Goal: Task Accomplishment & Management: Manage account settings

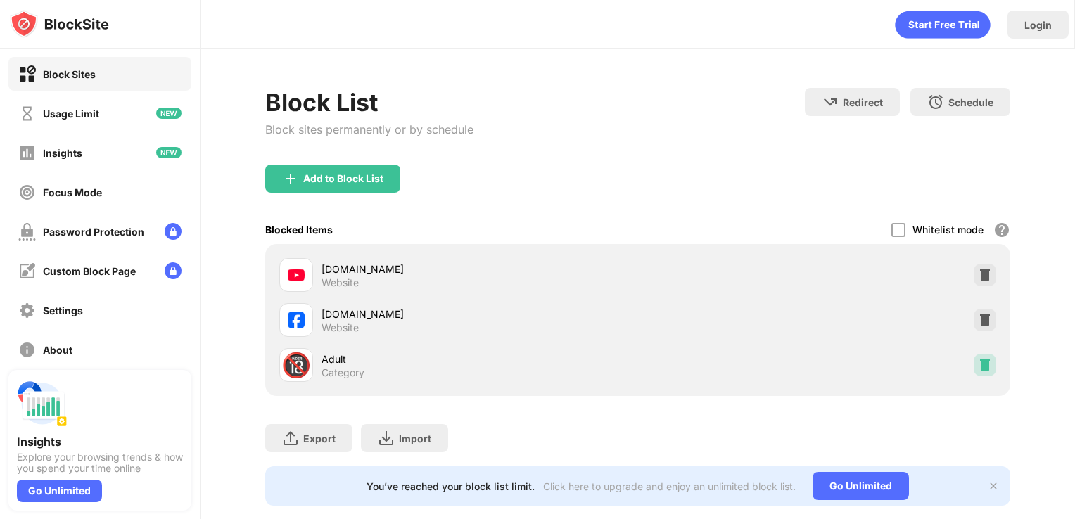
click at [977, 359] on img at bounding box center [984, 365] width 14 height 14
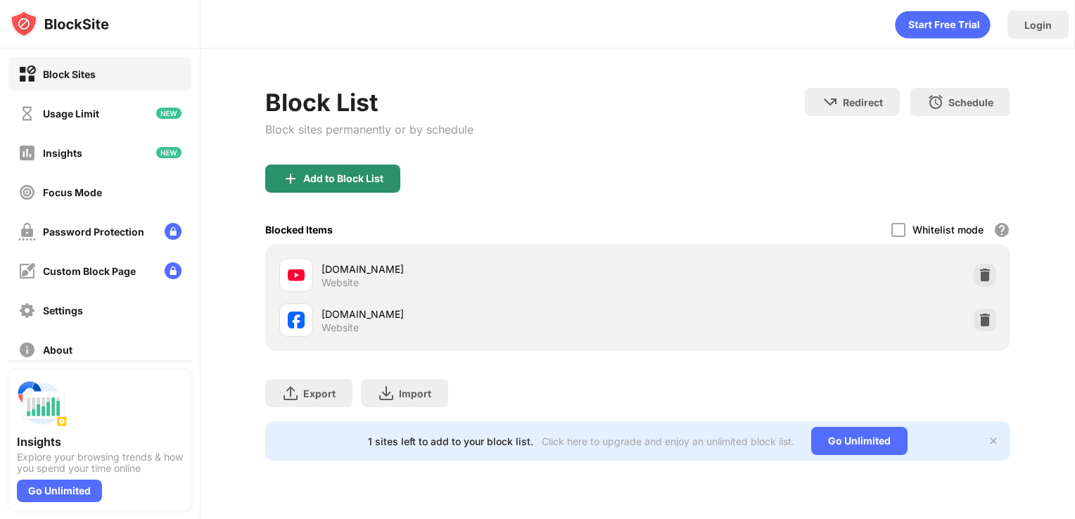
click at [340, 186] on div "Add to Block List" at bounding box center [332, 179] width 135 height 28
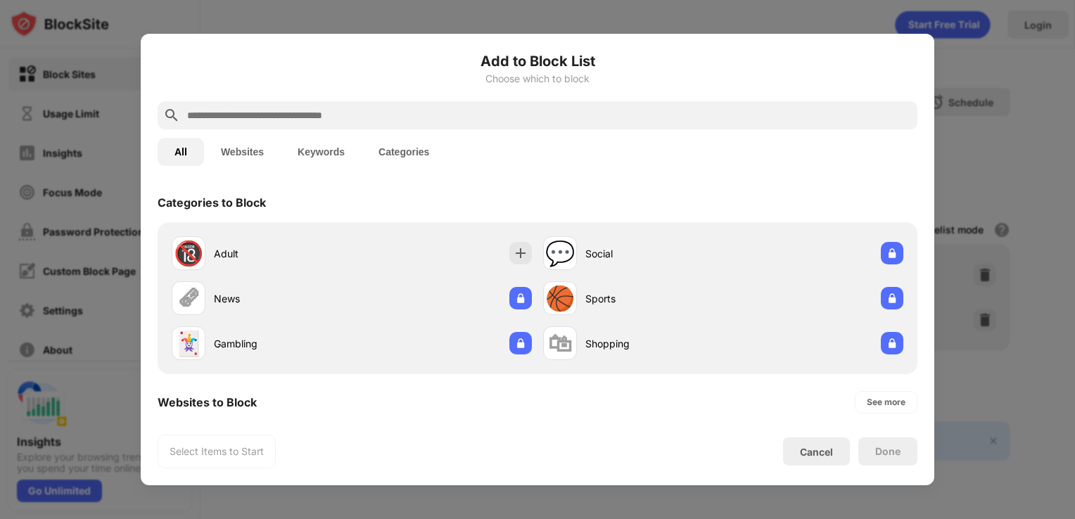
click at [385, 113] on input "text" at bounding box center [549, 115] width 726 height 17
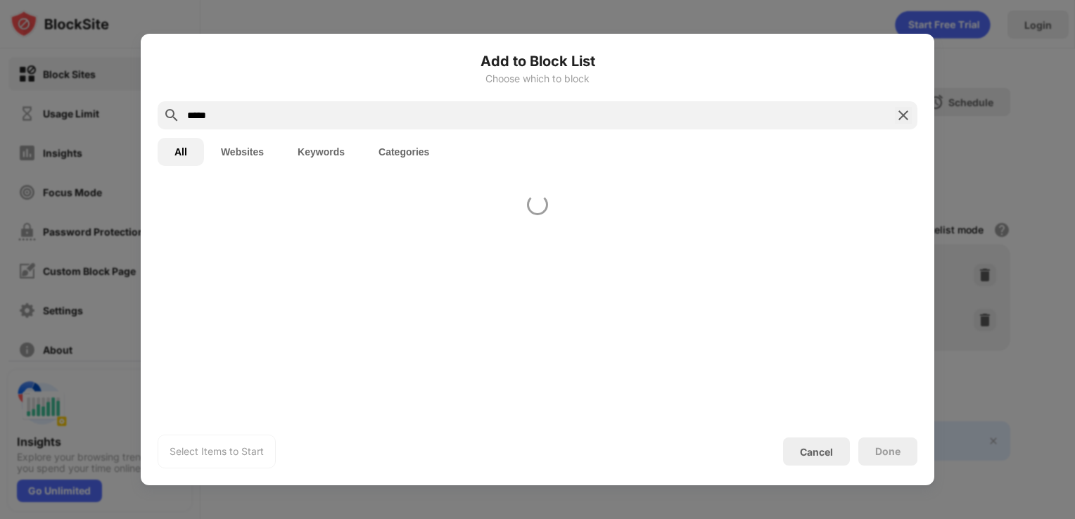
type input "*****"
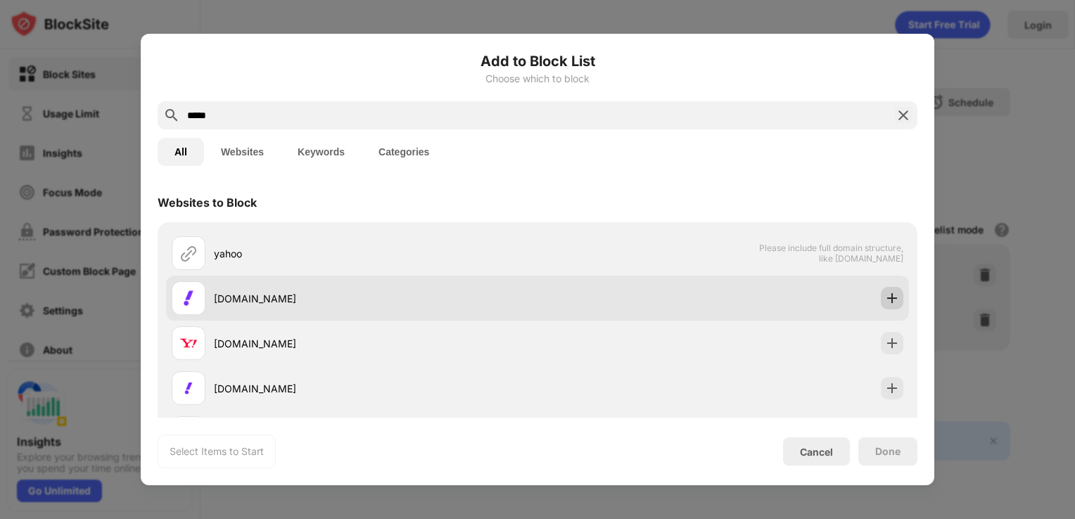
click at [885, 296] on img at bounding box center [892, 298] width 14 height 14
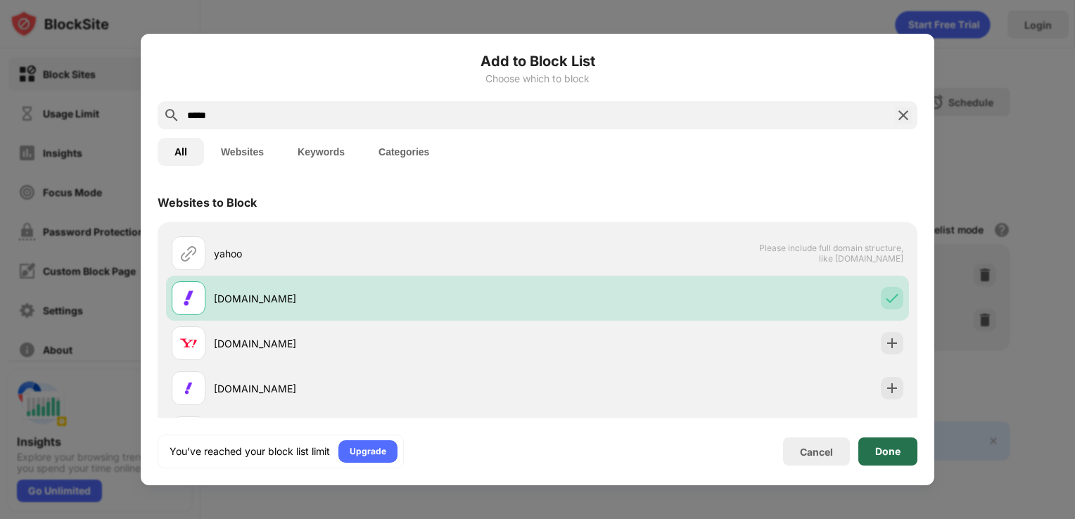
click at [879, 451] on div "Done" at bounding box center [887, 451] width 25 height 11
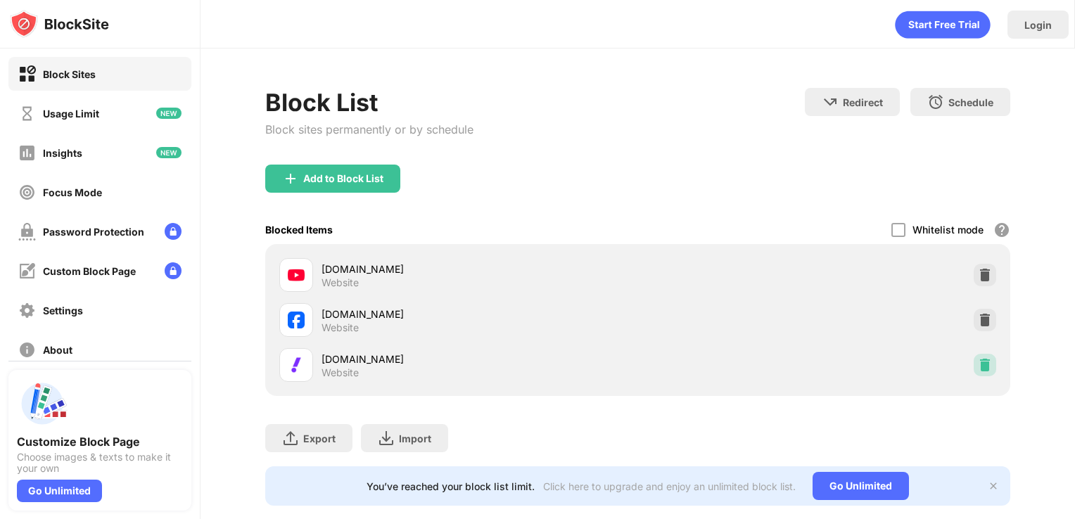
click at [977, 367] on img at bounding box center [984, 365] width 14 height 14
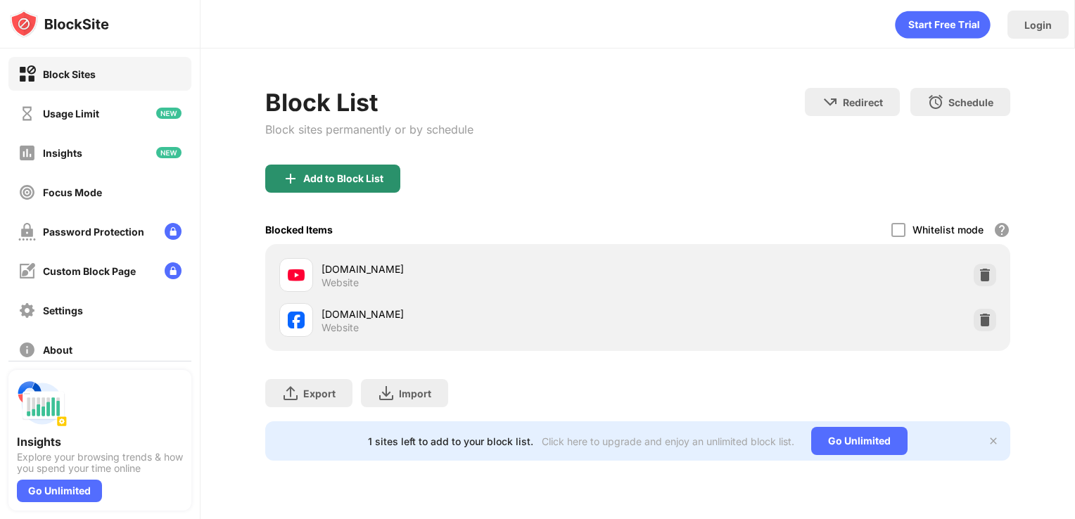
click at [348, 187] on div "Add to Block List" at bounding box center [332, 179] width 135 height 28
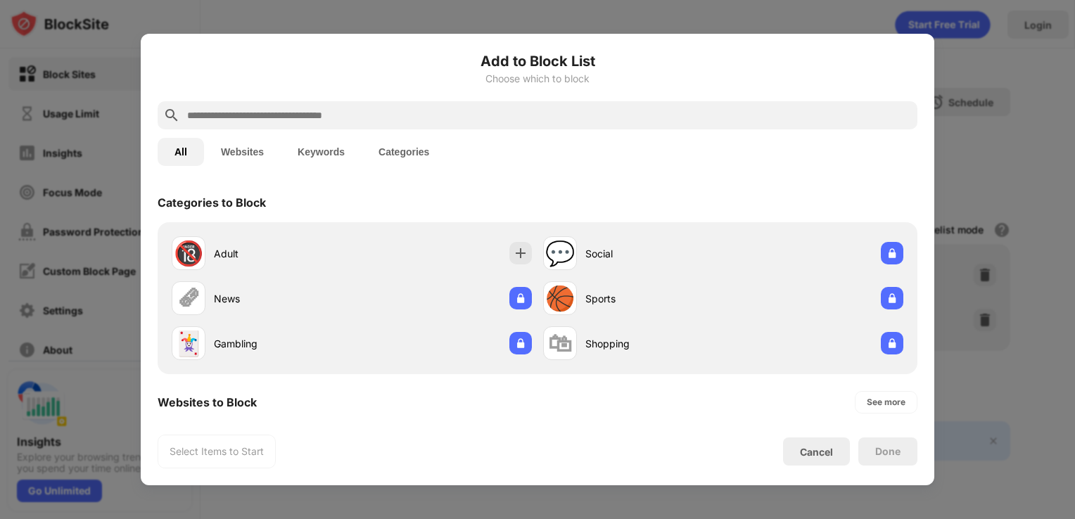
click at [252, 154] on button "Websites" at bounding box center [242, 152] width 77 height 28
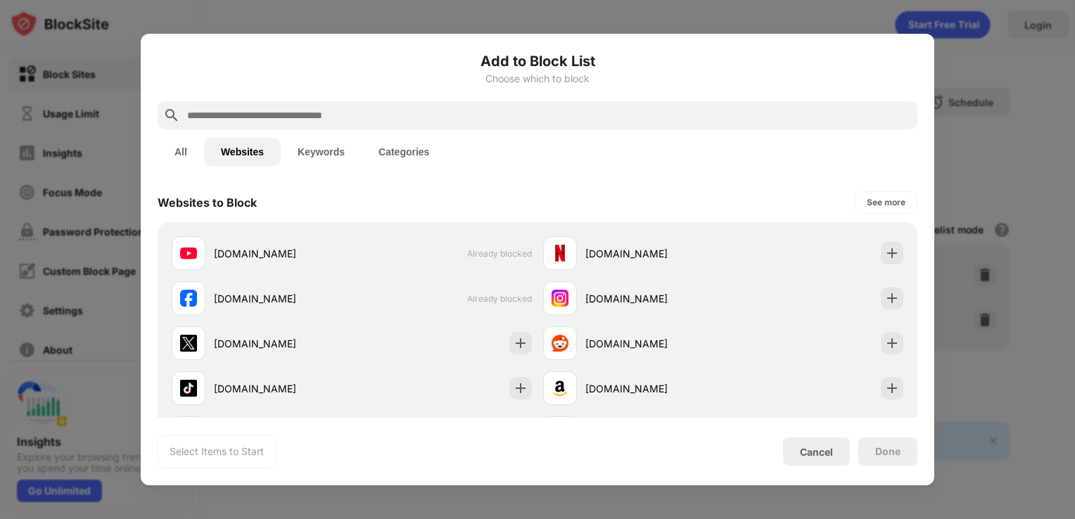
click at [328, 154] on button "Keywords" at bounding box center [321, 152] width 81 height 28
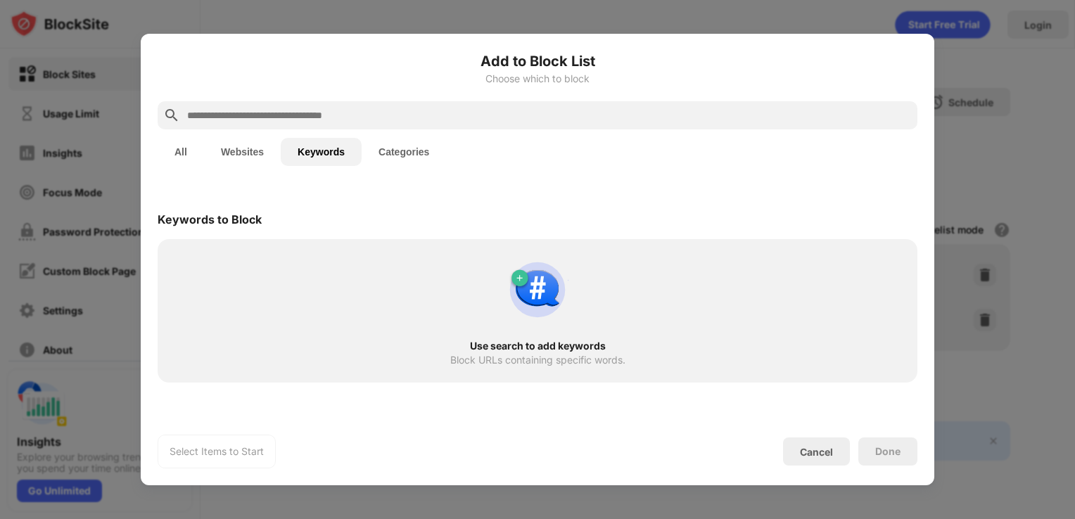
click at [385, 144] on button "Categories" at bounding box center [403, 152] width 84 height 28
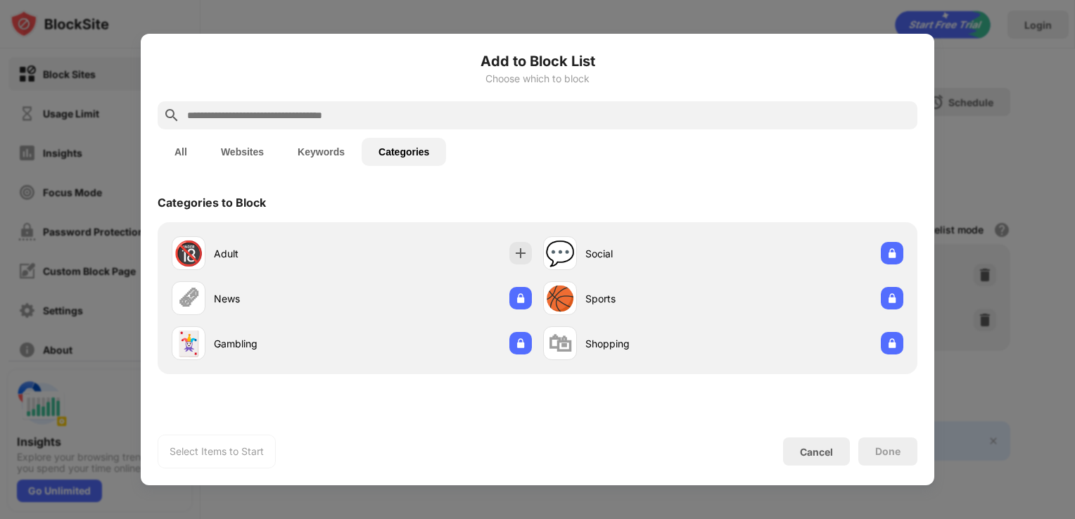
click at [285, 162] on button "Keywords" at bounding box center [321, 152] width 81 height 28
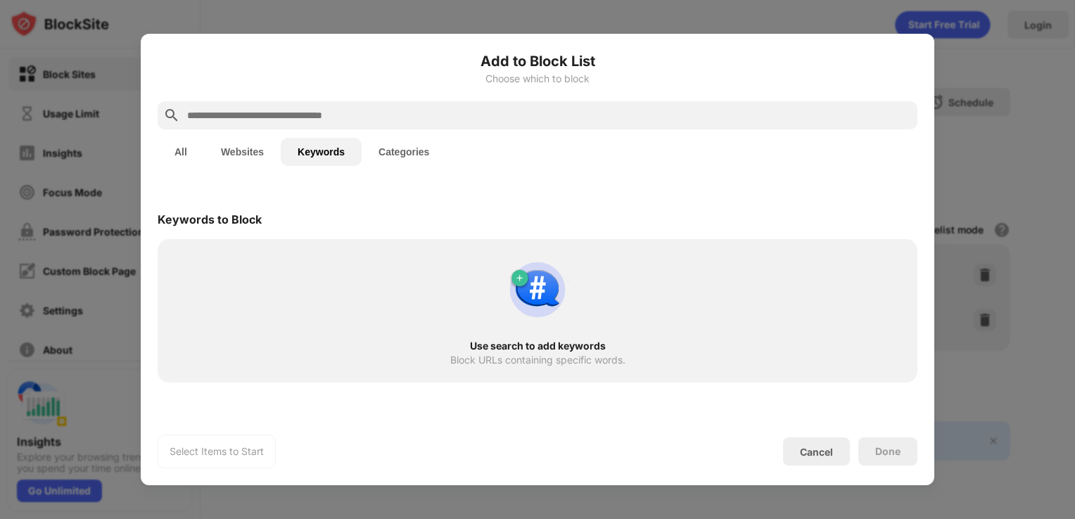
click at [179, 148] on button "All" at bounding box center [181, 152] width 46 height 28
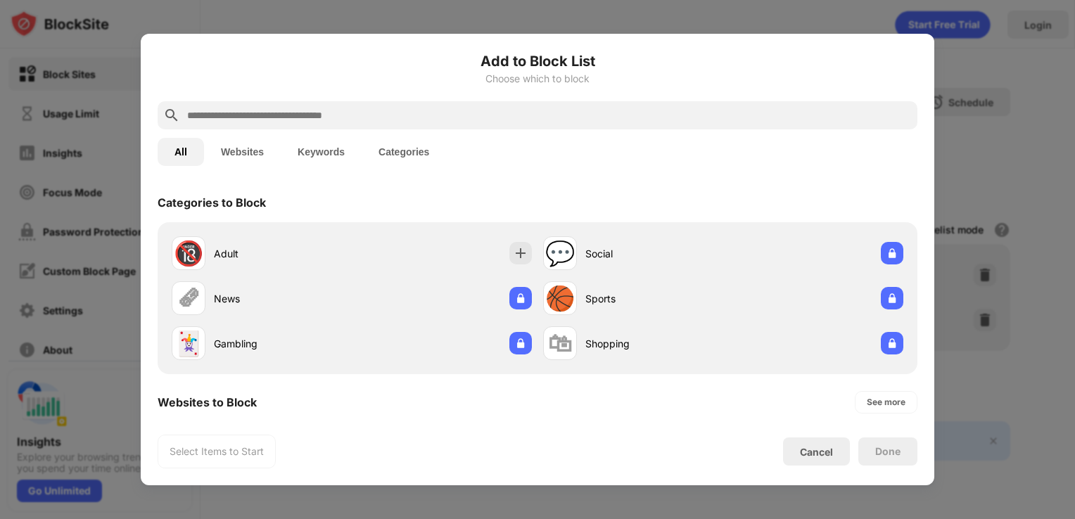
click at [233, 128] on div at bounding box center [537, 115] width 759 height 28
click at [256, 110] on input "text" at bounding box center [549, 115] width 726 height 17
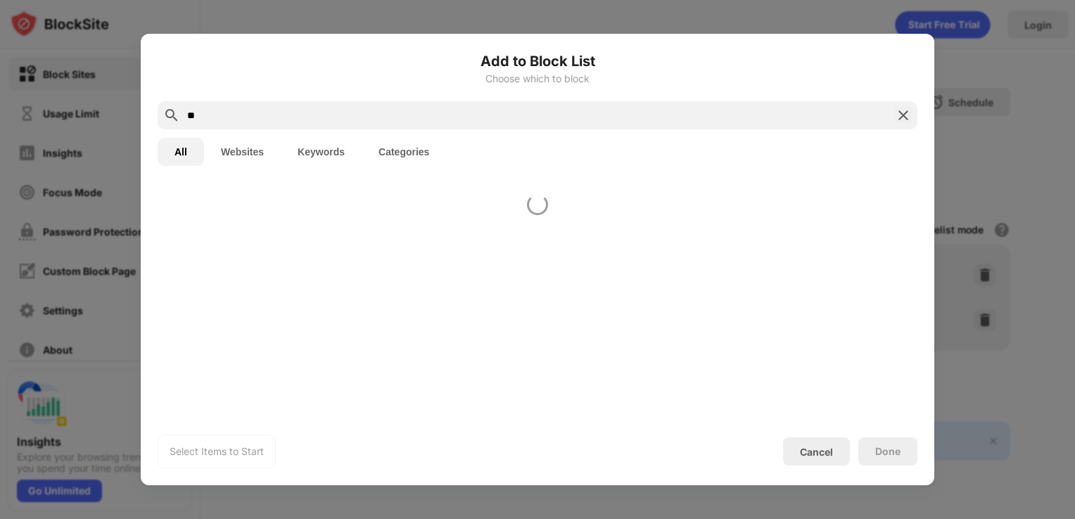
type input "*"
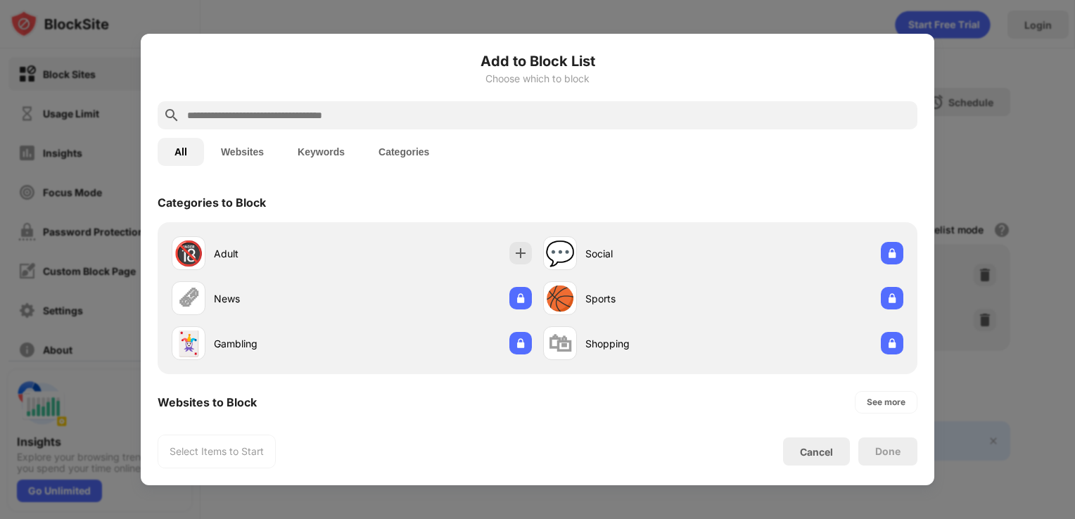
paste input "**********"
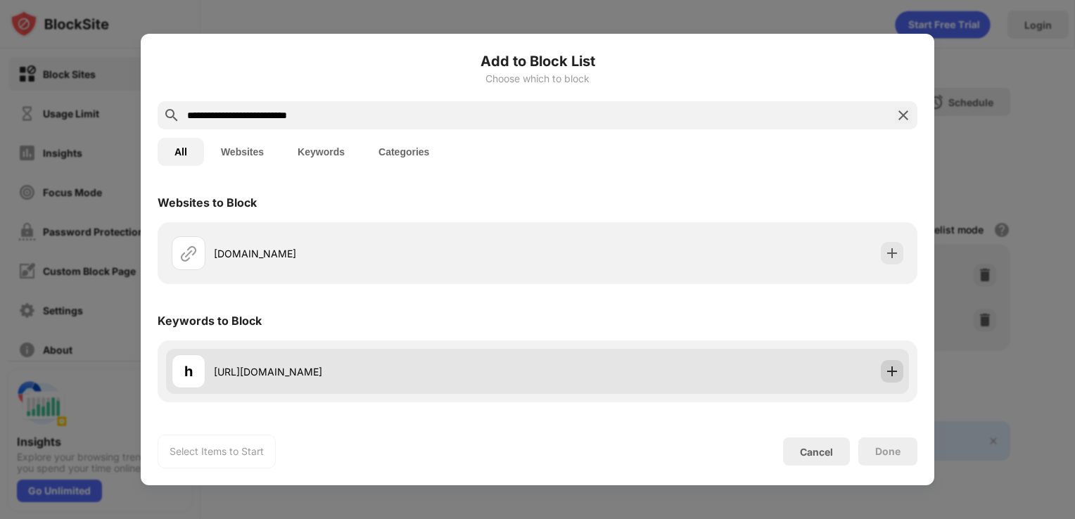
type input "**********"
click at [890, 368] on img at bounding box center [892, 371] width 14 height 14
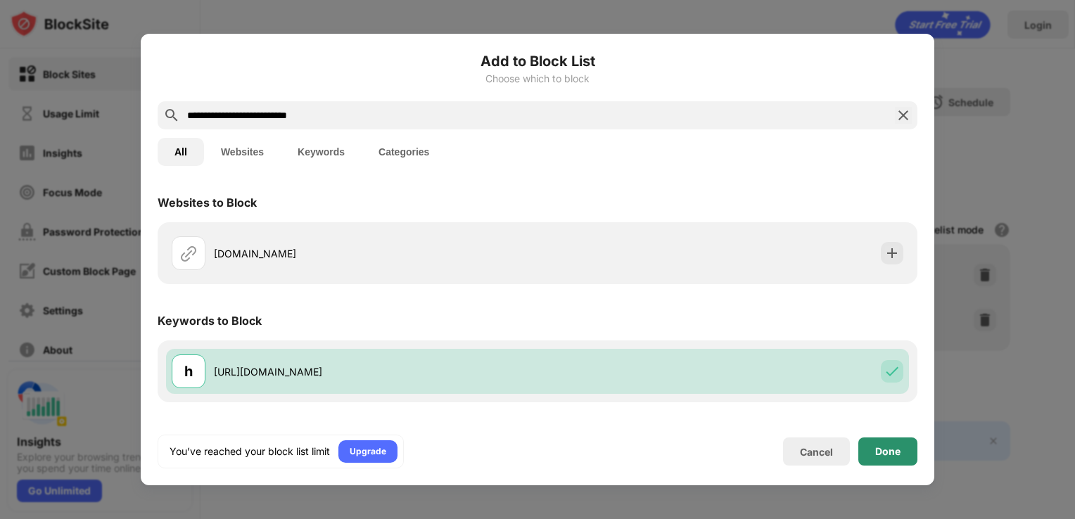
click at [880, 455] on div "Done" at bounding box center [887, 451] width 25 height 11
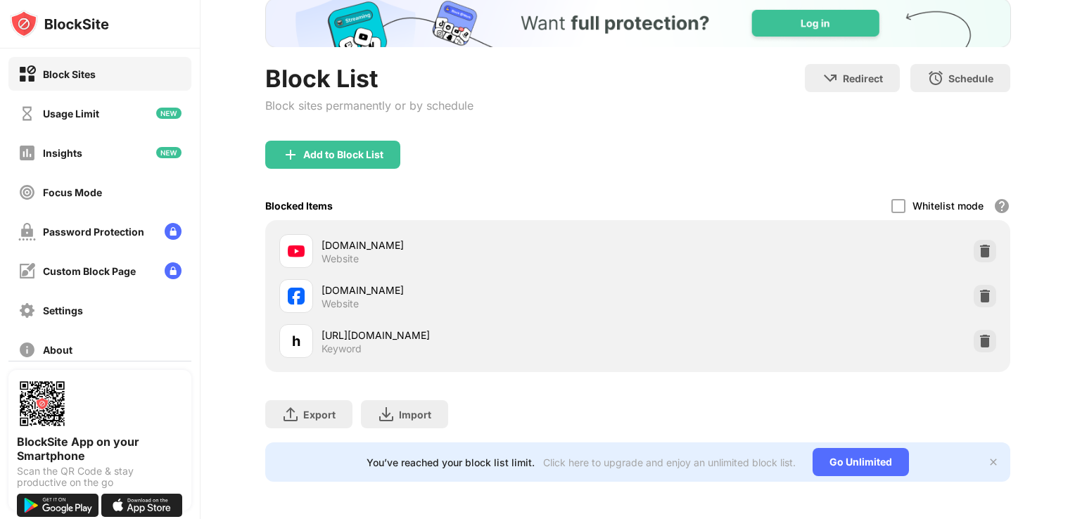
scroll to position [93, 0]
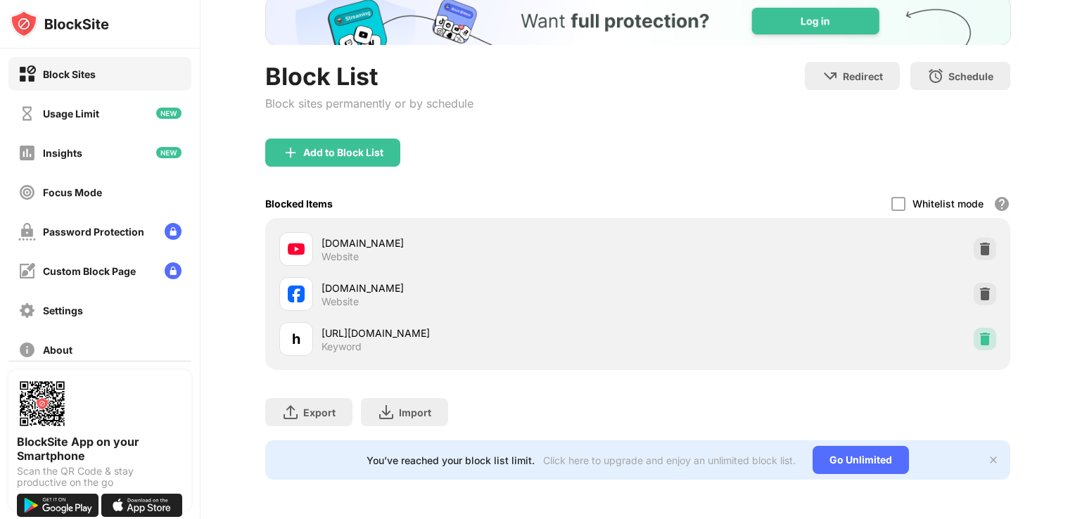
click at [980, 340] on img at bounding box center [984, 339] width 14 height 14
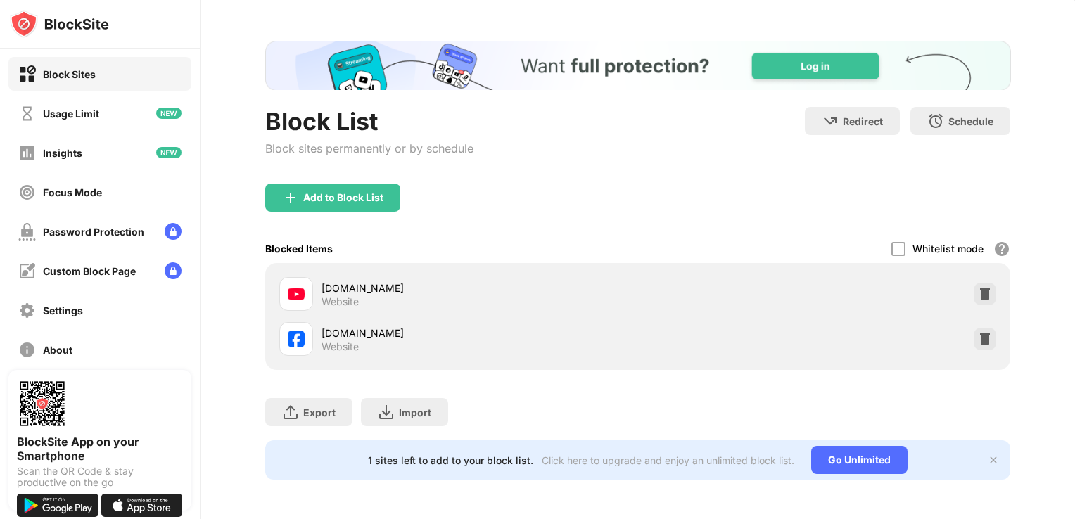
scroll to position [56, 0]
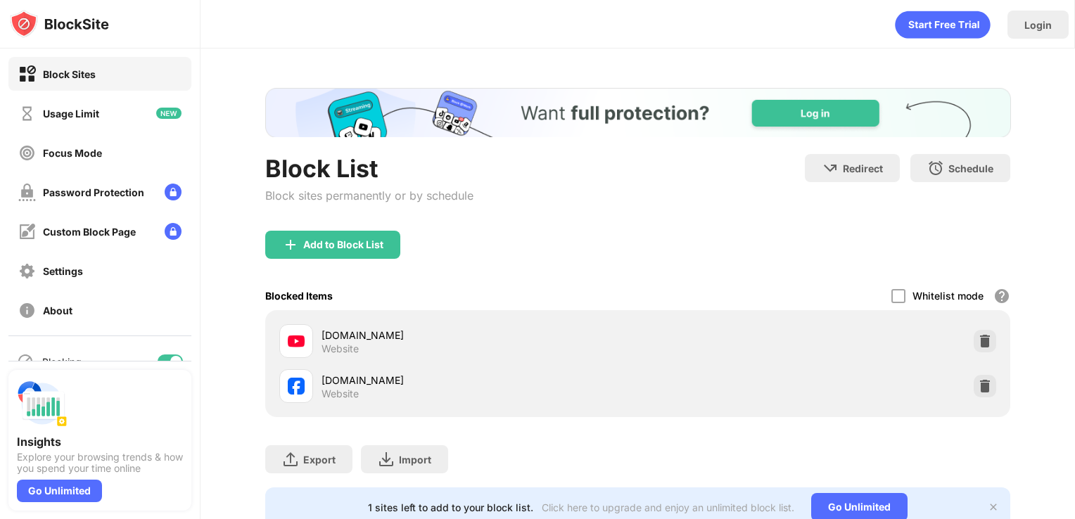
scroll to position [56, 0]
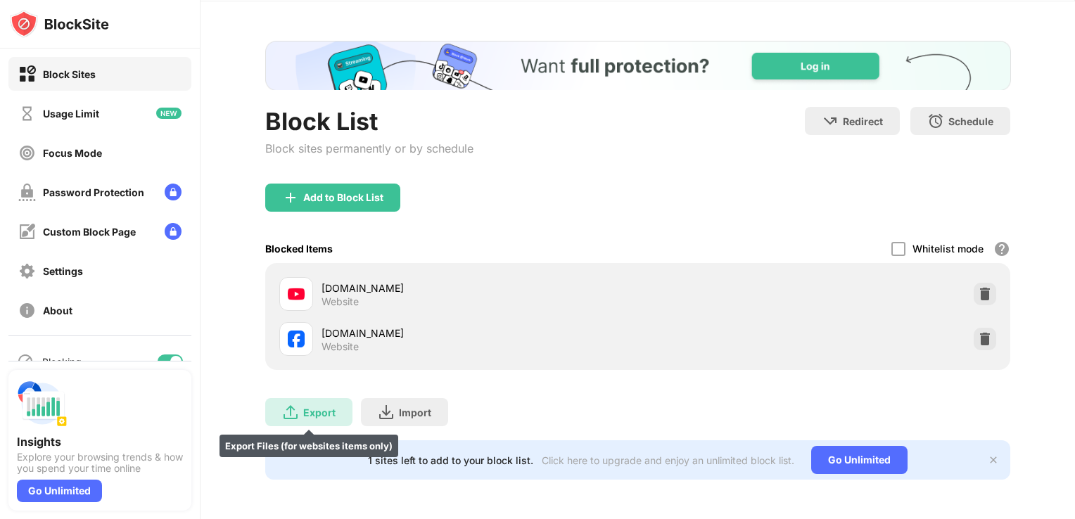
click at [325, 406] on div "Export" at bounding box center [319, 412] width 32 height 12
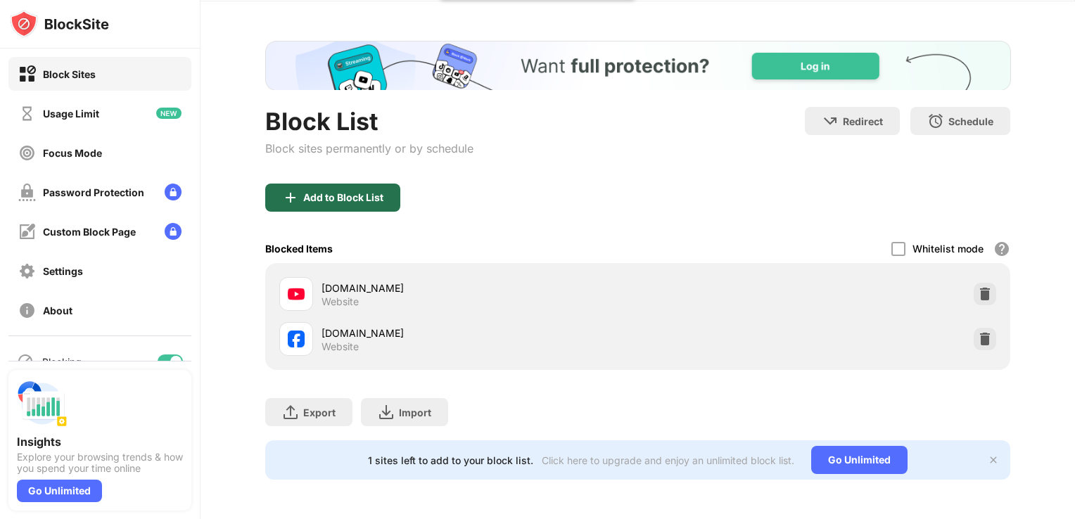
click at [328, 184] on div "Add to Block List" at bounding box center [332, 198] width 135 height 28
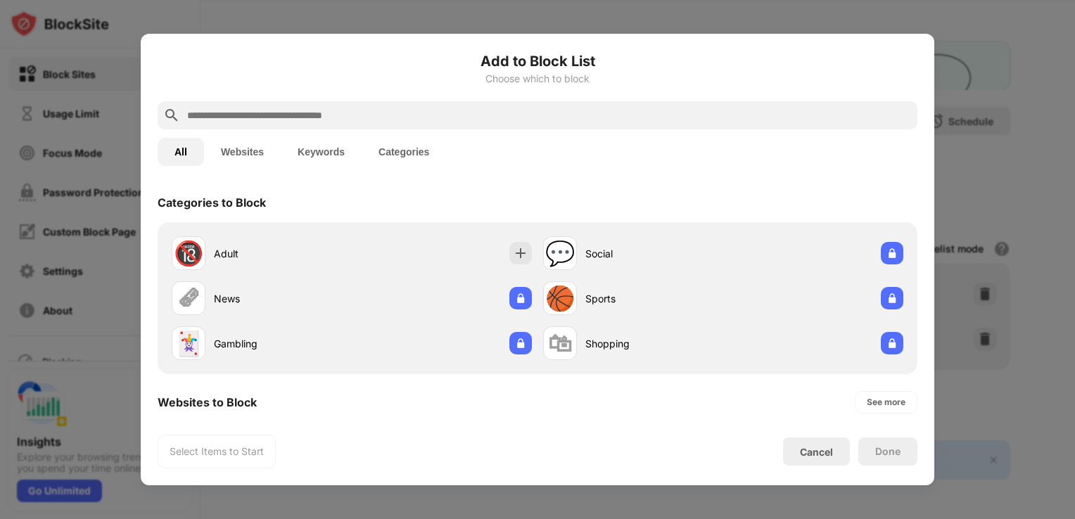
click at [267, 158] on button "Websites" at bounding box center [242, 152] width 77 height 28
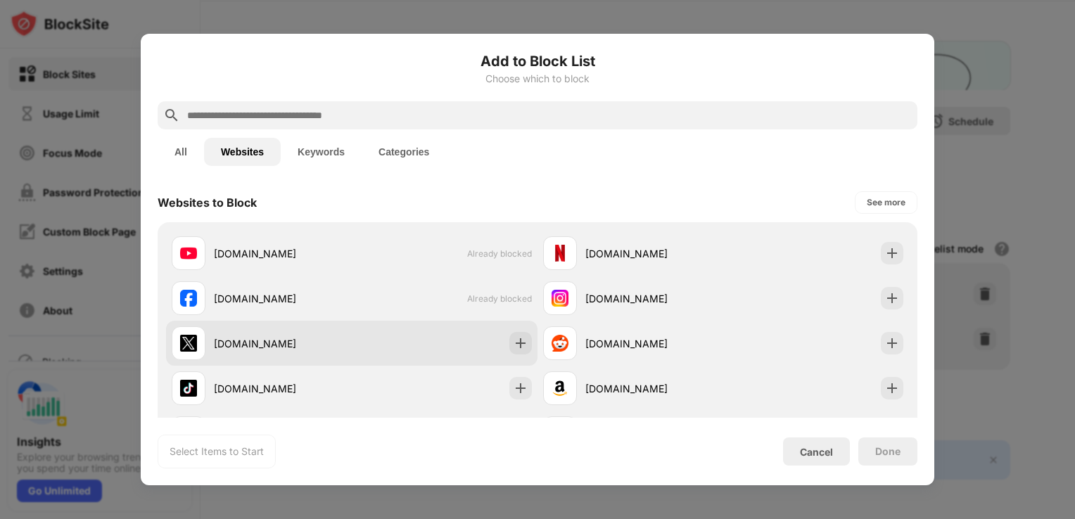
click at [513, 341] on img at bounding box center [520, 343] width 14 height 14
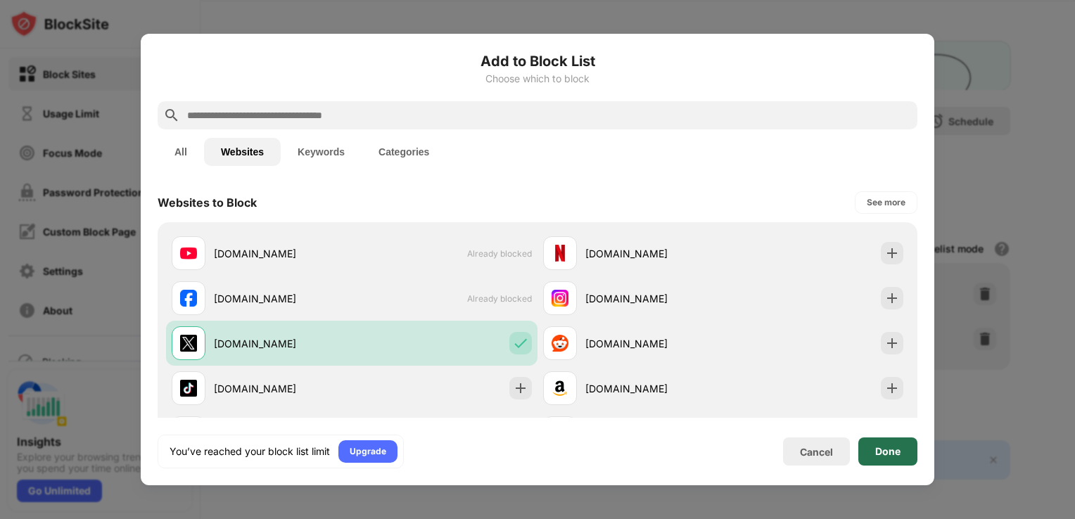
click at [883, 454] on div "Done" at bounding box center [887, 451] width 25 height 11
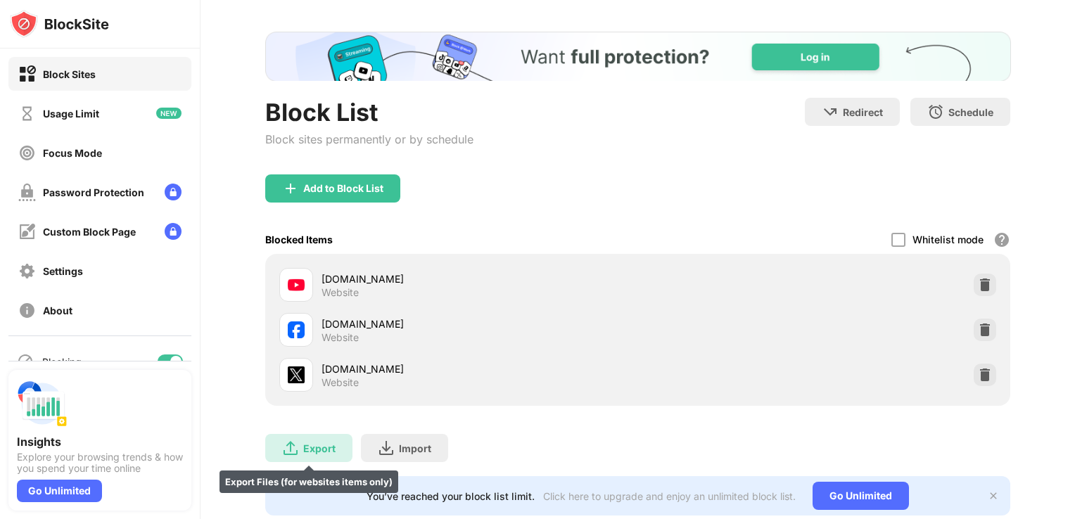
click at [333, 438] on div "Export Export Files (for websites items only)" at bounding box center [308, 448] width 87 height 28
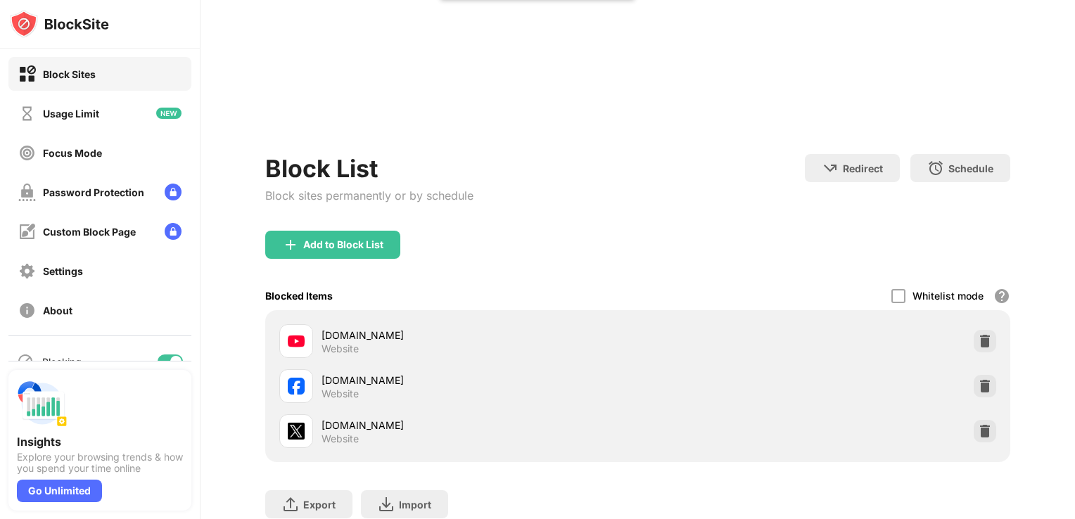
click at [1049, 51] on div "Block List Block sites permanently or by schedule Redirect Choose a site to be …" at bounding box center [637, 301] width 874 height 619
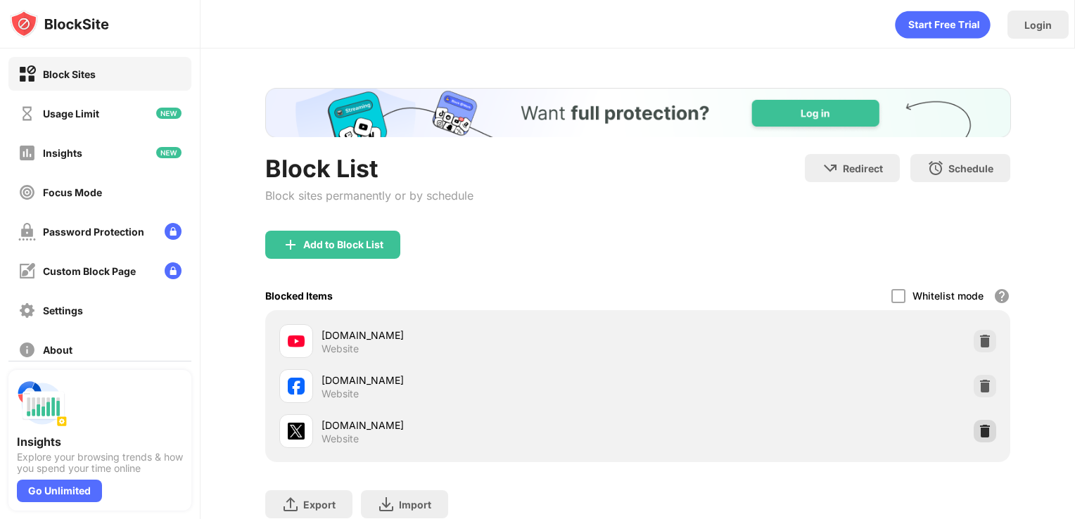
click at [973, 422] on div at bounding box center [984, 431] width 23 height 23
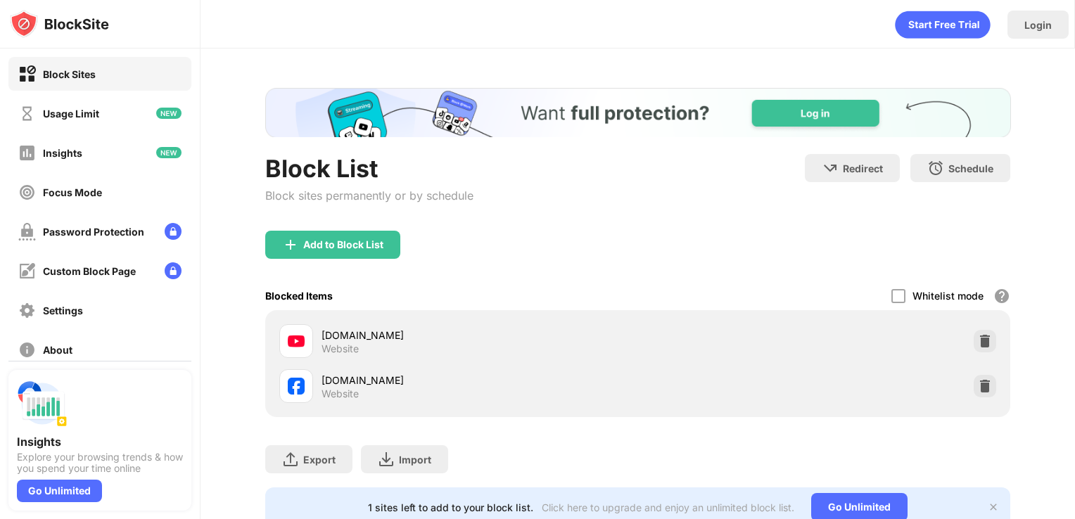
click at [354, 467] on div "Export Export Files (for websites items only) Import Import Files (for websites…" at bounding box center [637, 452] width 745 height 70
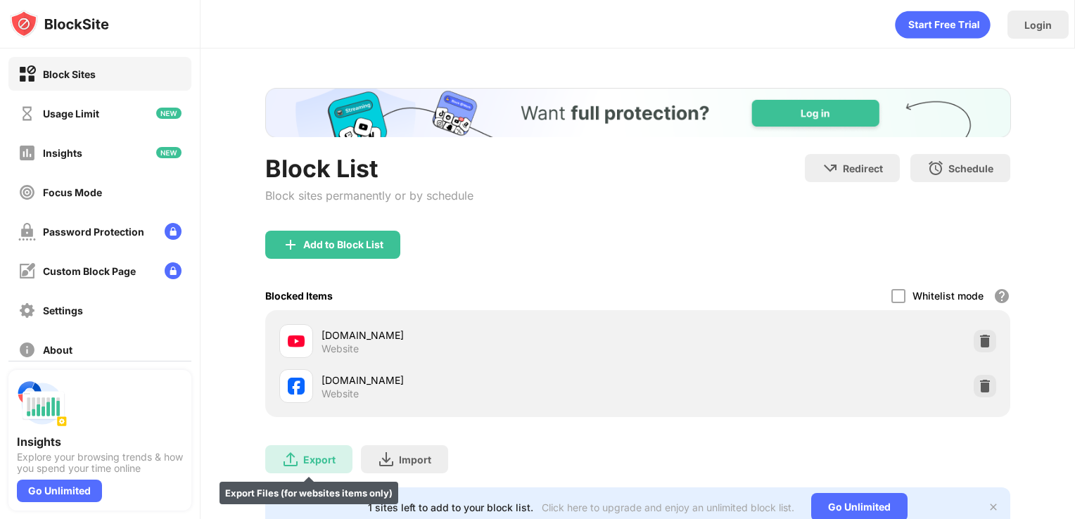
click at [343, 467] on div "Export Export Files (for websites items only)" at bounding box center [308, 459] width 87 height 28
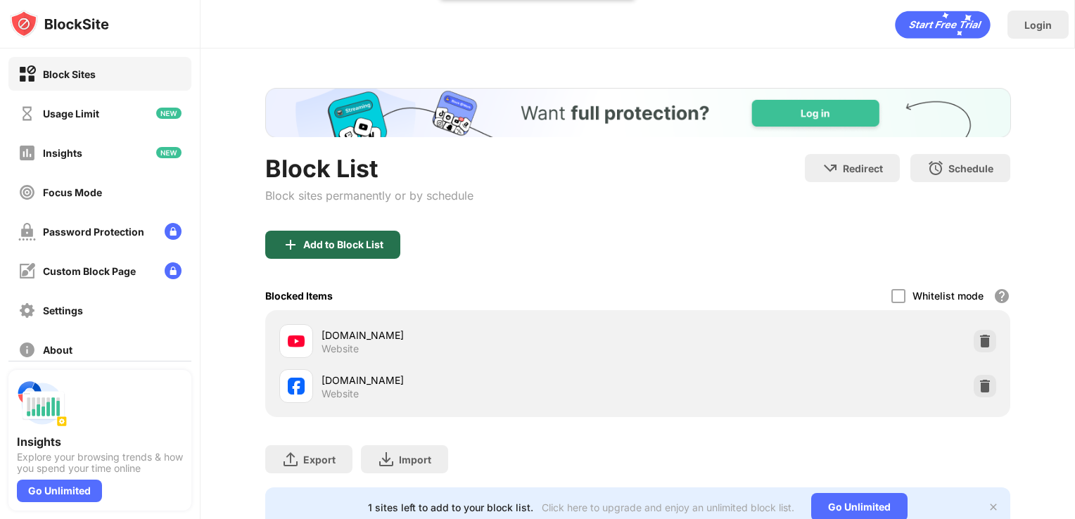
click at [332, 252] on div "Add to Block List" at bounding box center [332, 245] width 135 height 28
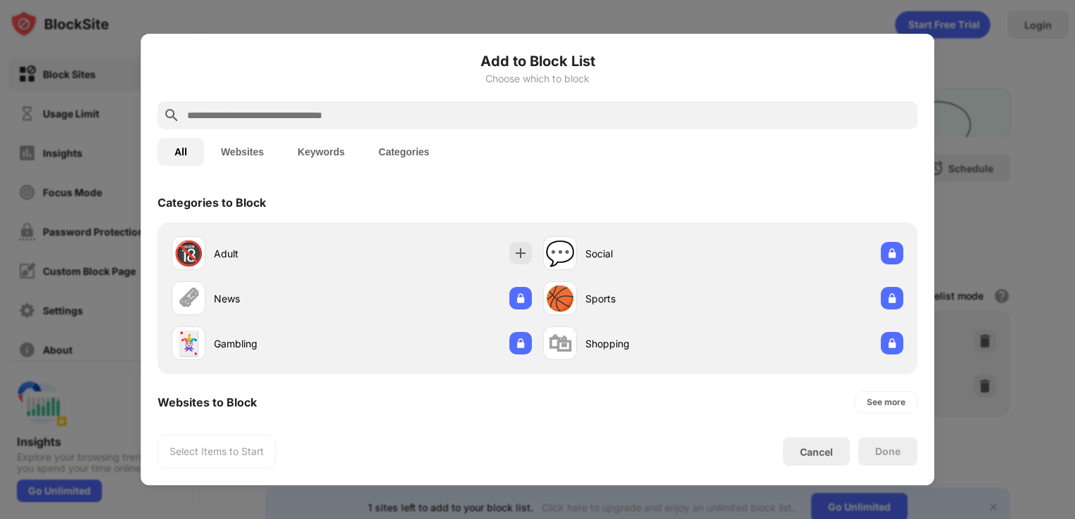
paste input "**********"
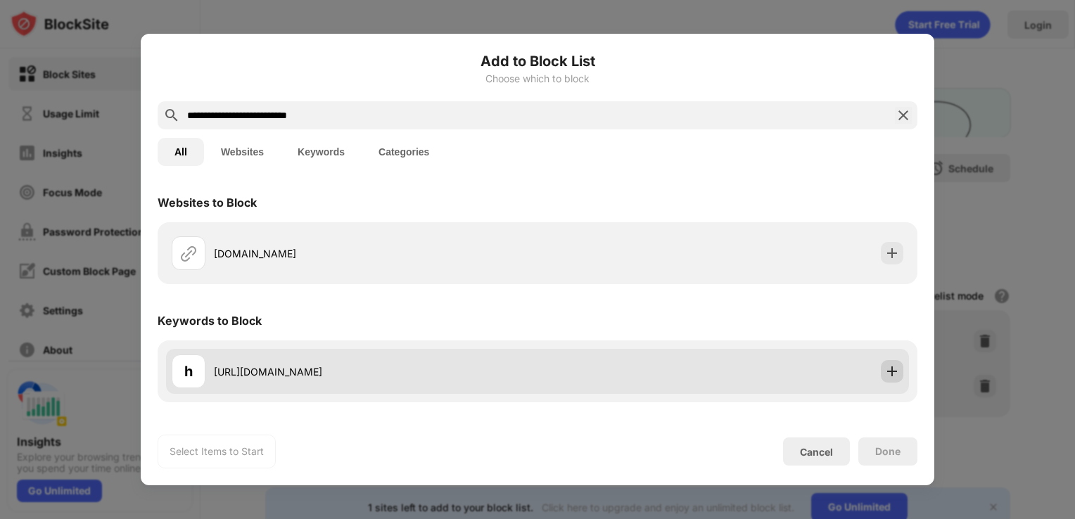
type input "**********"
click at [896, 371] on img at bounding box center [892, 371] width 14 height 14
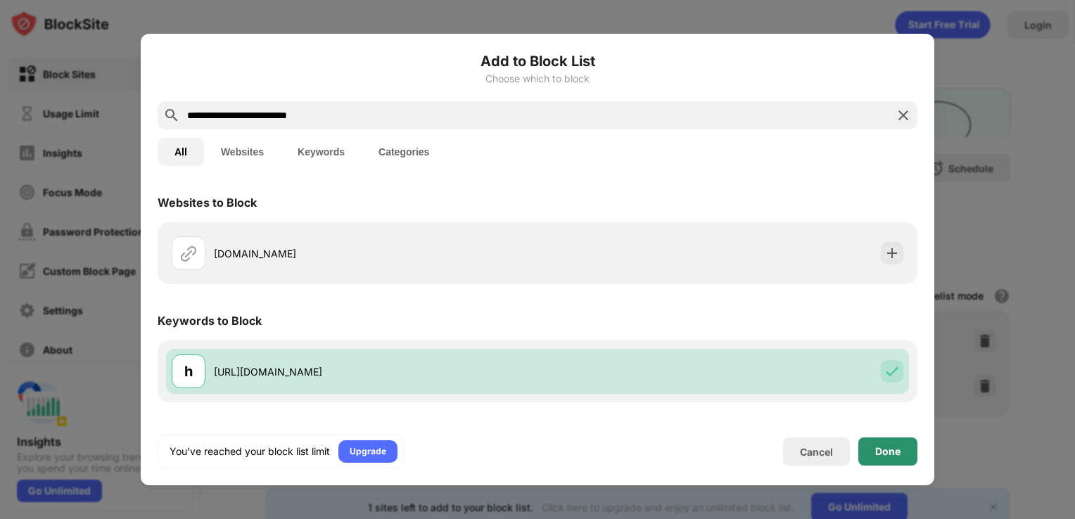
click at [883, 443] on div "Done" at bounding box center [887, 451] width 59 height 28
